Goal: Task Accomplishment & Management: Manage account settings

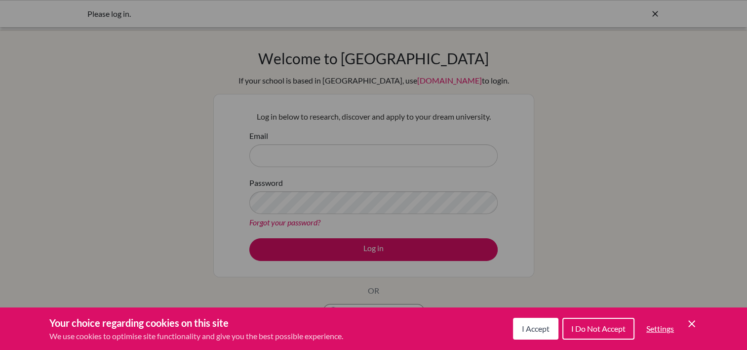
click at [693, 333] on div "I Accept I Do Not Accept Settings Cookie Control Close Icon" at bounding box center [605, 329] width 185 height 26
click at [681, 322] on button "Settings" at bounding box center [660, 329] width 43 height 20
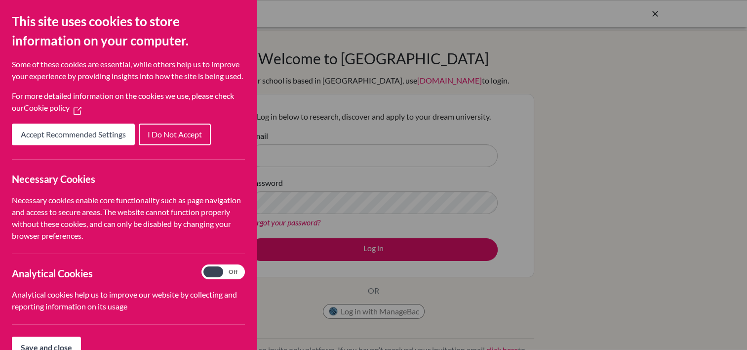
click at [450, 120] on div "Cookie Preferences" at bounding box center [373, 175] width 747 height 350
click at [122, 139] on span "Accept Recommended Settings" at bounding box center [73, 133] width 105 height 9
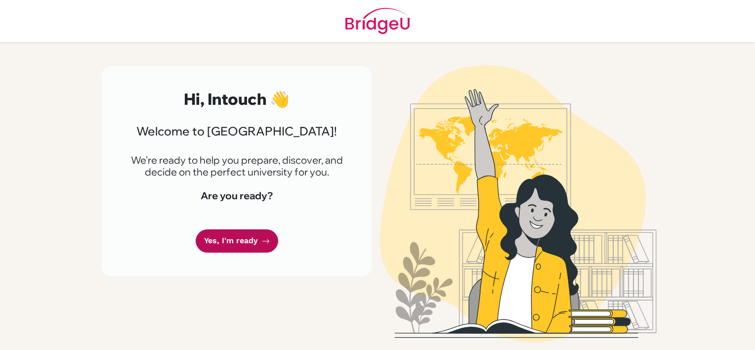
click at [261, 235] on link "Yes, I'm ready" at bounding box center [237, 240] width 82 height 23
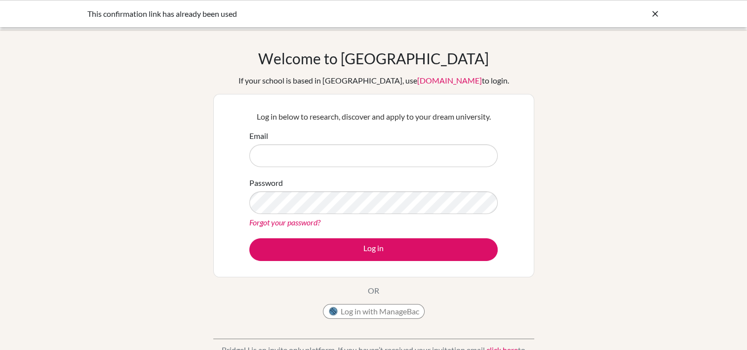
click at [308, 154] on input "Email" at bounding box center [373, 155] width 248 height 23
type input "intouch.k2029@asbsk.ac.th"
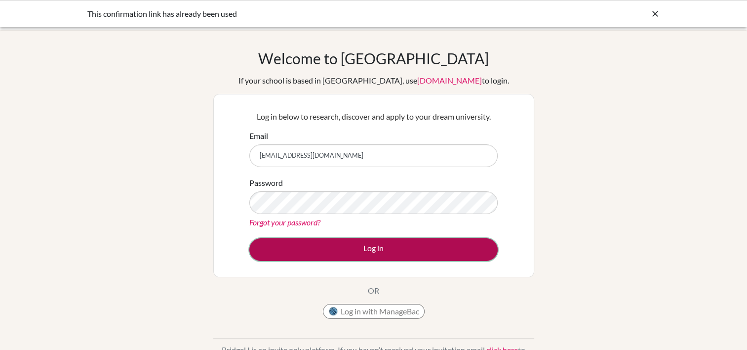
click at [374, 253] on button "Log in" at bounding box center [373, 249] width 248 height 23
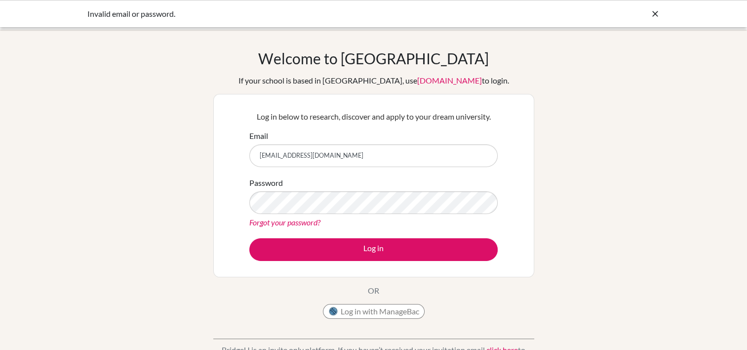
click at [362, 235] on form "Email intouch.k2029@asbsk.ac.th Password Forgot your password? Log in" at bounding box center [373, 195] width 248 height 131
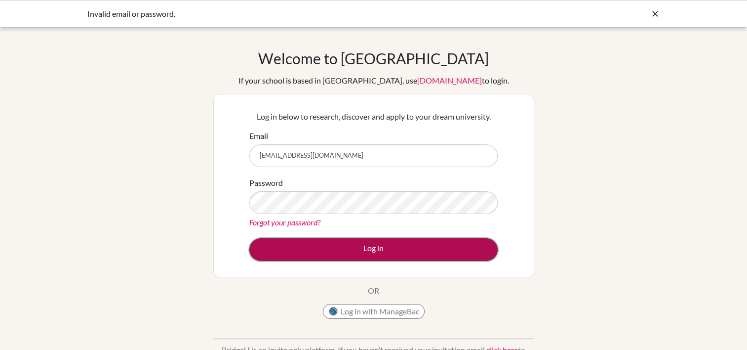
click at [367, 244] on button "Log in" at bounding box center [373, 249] width 248 height 23
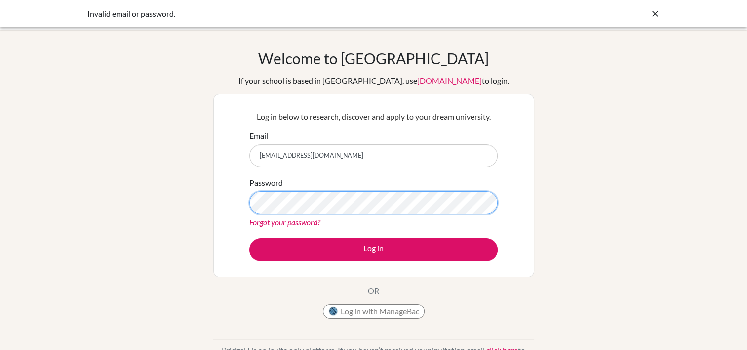
click at [249, 238] on button "Log in" at bounding box center [373, 249] width 248 height 23
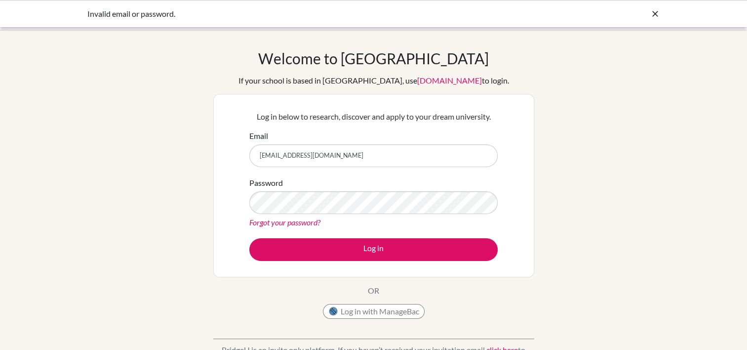
click at [652, 14] on icon at bounding box center [655, 14] width 10 height 10
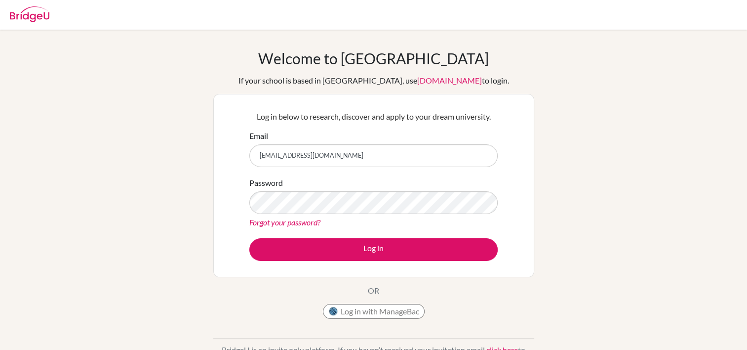
click at [298, 227] on div "Forgot your password?" at bounding box center [373, 222] width 248 height 12
click at [299, 219] on link "Forgot your password?" at bounding box center [284, 221] width 71 height 9
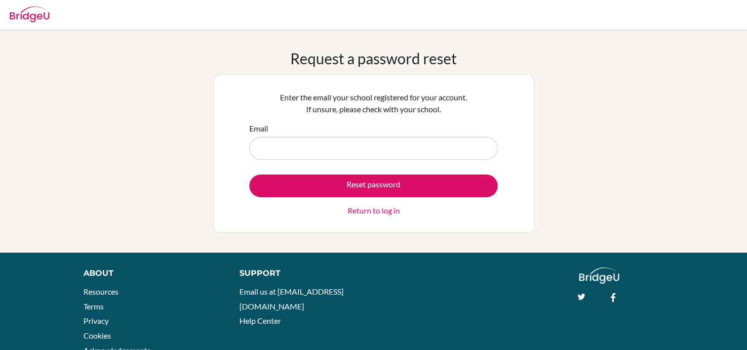
click at [295, 154] on input "Email" at bounding box center [373, 148] width 248 height 23
type input "intouch.k2029@asbsk.ac.th"
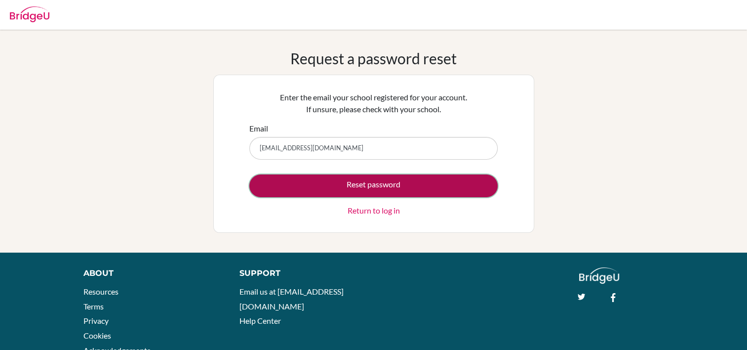
click at [319, 188] on button "Reset password" at bounding box center [373, 185] width 248 height 23
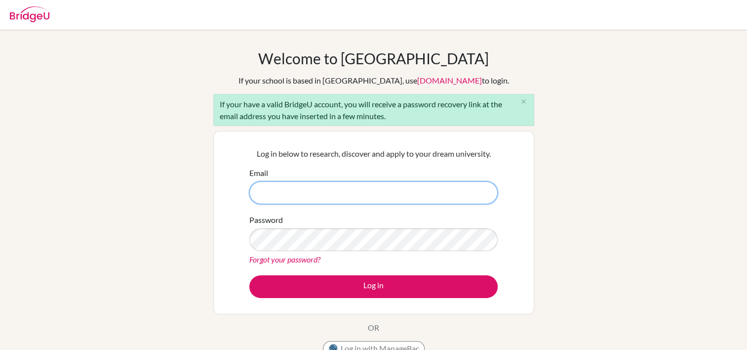
click at [296, 194] on input "Email" at bounding box center [373, 192] width 248 height 23
type input "[EMAIL_ADDRESS][DOMAIN_NAME]"
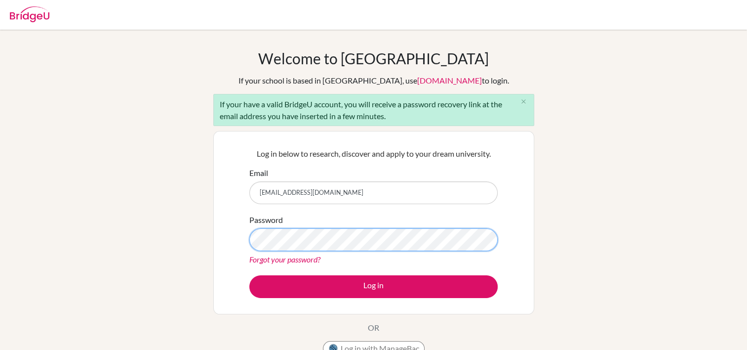
click at [249, 275] on button "Log in" at bounding box center [373, 286] width 248 height 23
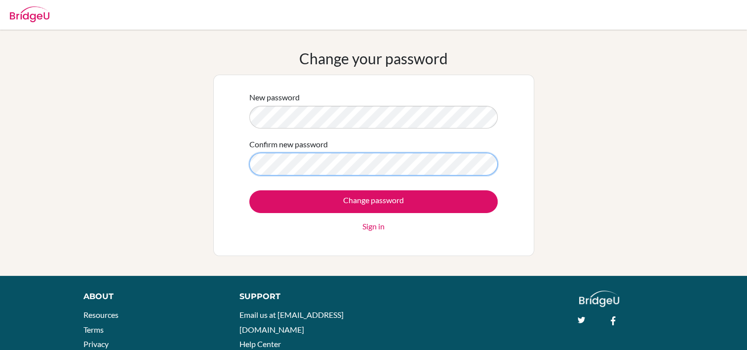
click at [249, 190] on input "Change password" at bounding box center [373, 201] width 248 height 23
